Goal: Check status: Check status

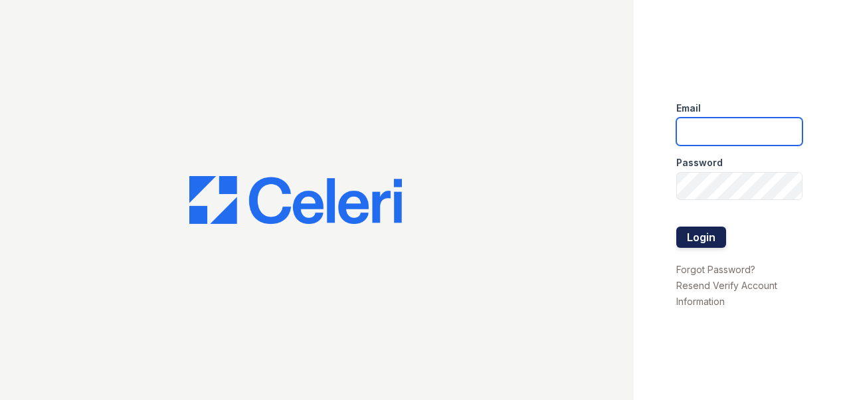
type input "sylvan.am@cafmanagement.com"
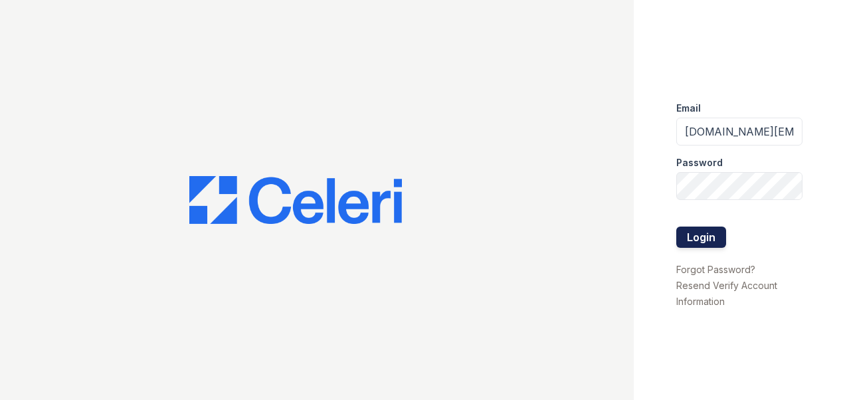
click at [706, 234] on button "Login" at bounding box center [701, 237] width 50 height 21
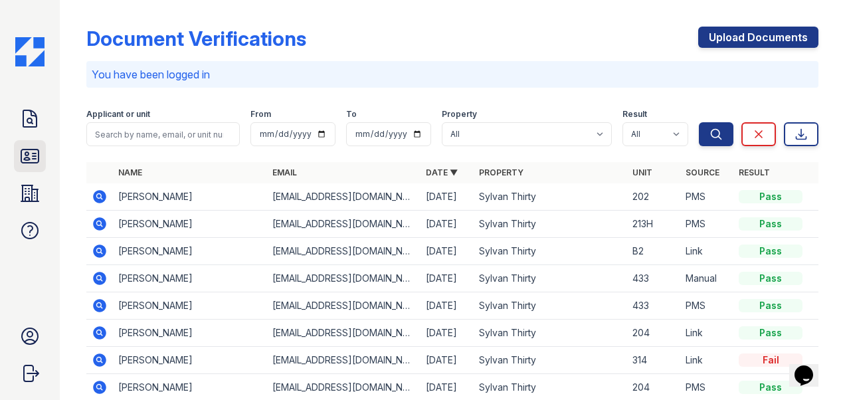
click at [28, 154] on icon at bounding box center [29, 155] width 17 height 13
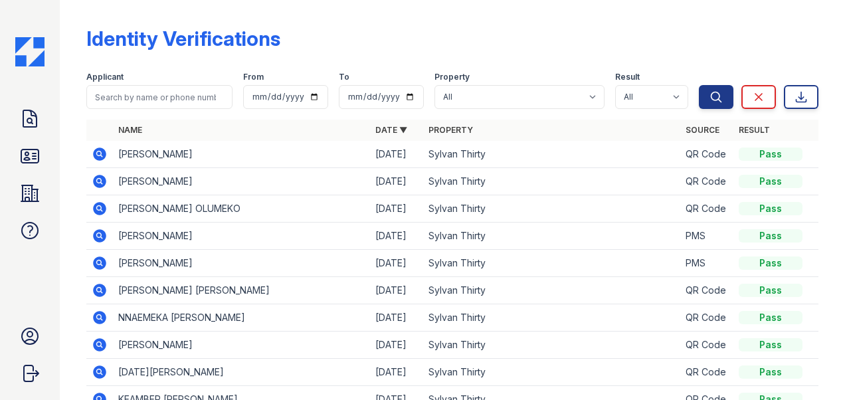
click at [100, 151] on icon at bounding box center [100, 154] width 16 height 16
